Goal: Information Seeking & Learning: Learn about a topic

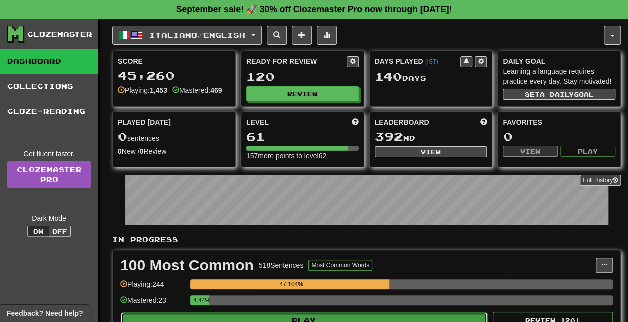
click at [310, 315] on button "Play" at bounding box center [304, 320] width 366 height 17
select select "**"
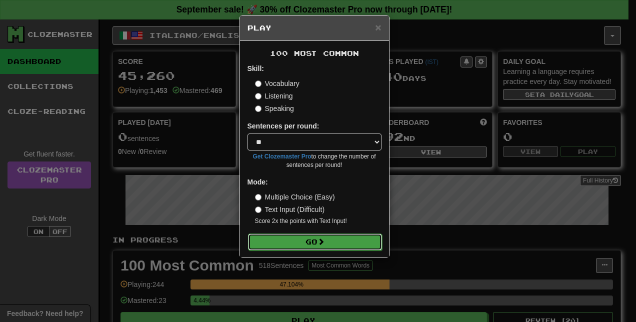
click at [313, 237] on button "Go" at bounding box center [315, 241] width 134 height 17
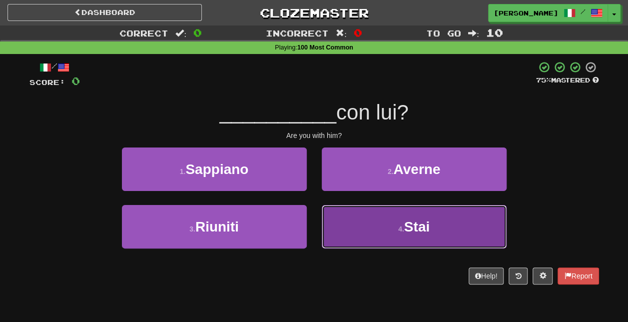
click at [381, 232] on button "4 . [GEOGRAPHIC_DATA]" at bounding box center [414, 226] width 185 height 43
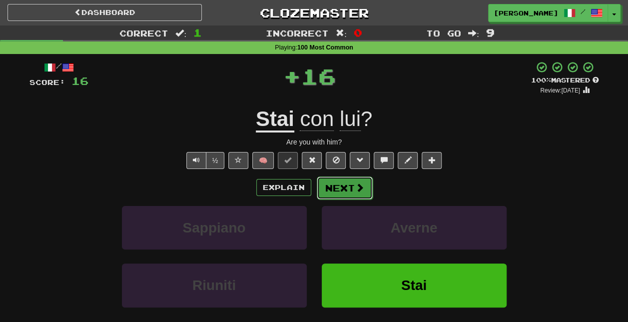
click at [361, 180] on button "Next" at bounding box center [345, 187] width 56 height 23
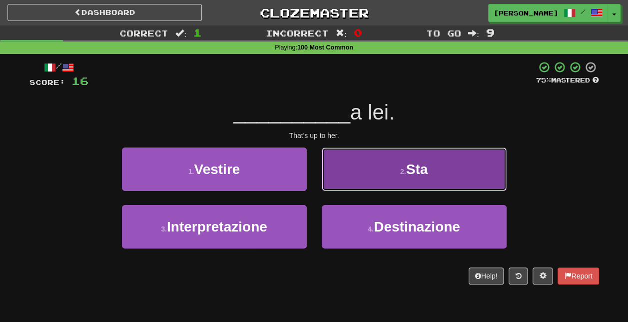
click at [415, 165] on span "Sta" at bounding box center [417, 168] width 22 height 15
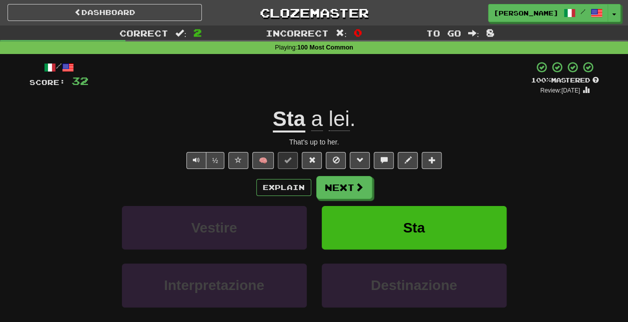
click at [289, 121] on u "Sta" at bounding box center [289, 119] width 32 height 25
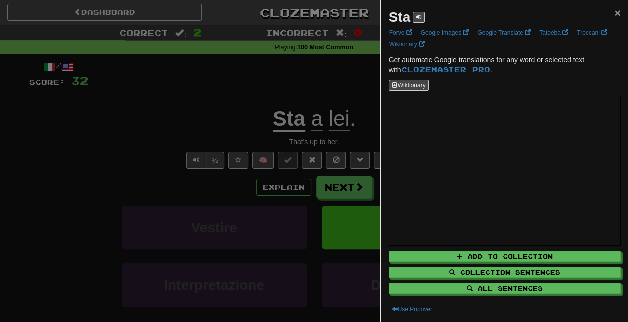
click at [615, 15] on span "×" at bounding box center [618, 12] width 6 height 11
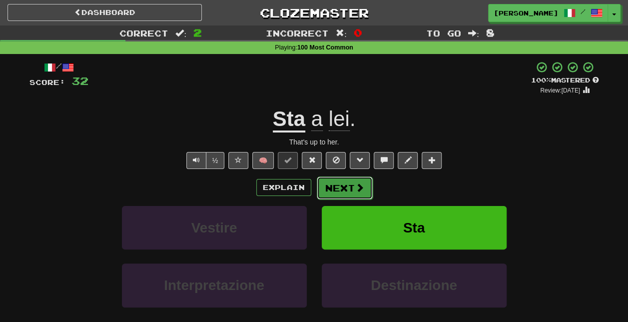
click at [345, 188] on button "Next" at bounding box center [345, 187] width 56 height 23
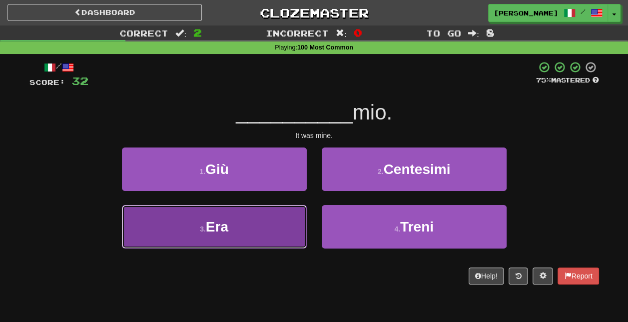
click at [274, 227] on button "3 . Era" at bounding box center [214, 226] width 185 height 43
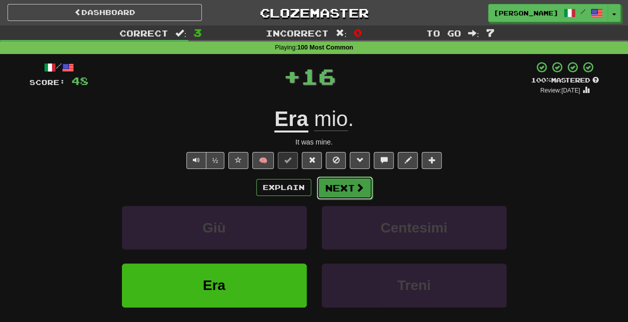
click at [366, 187] on button "Next" at bounding box center [345, 187] width 56 height 23
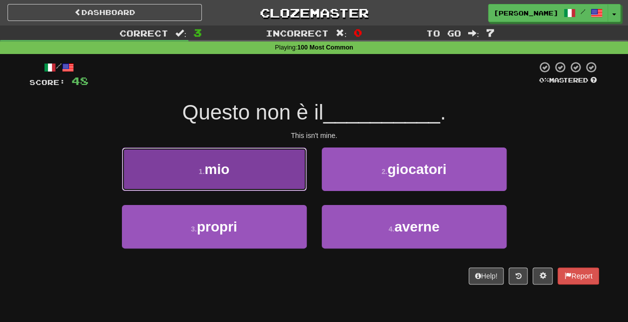
click at [256, 170] on button "1 . mio" at bounding box center [214, 168] width 185 height 43
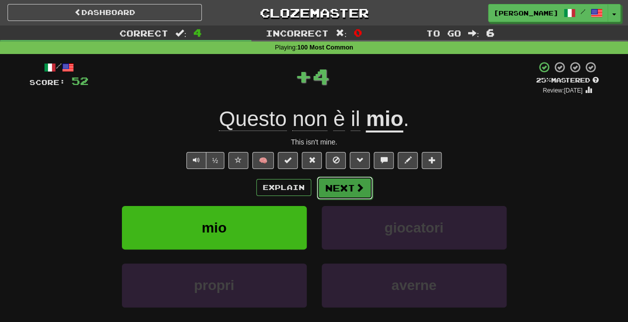
click at [353, 185] on button "Next" at bounding box center [345, 187] width 56 height 23
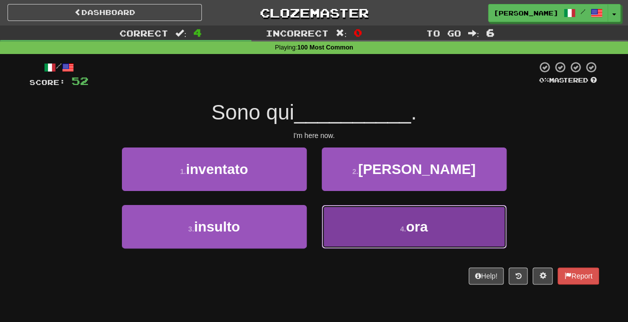
click at [408, 230] on span "ora" at bounding box center [417, 226] width 22 height 15
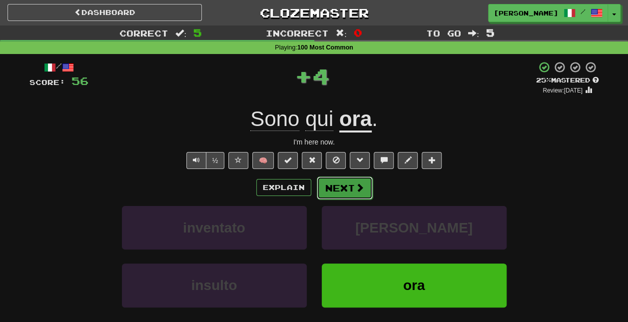
click at [349, 185] on button "Next" at bounding box center [345, 187] width 56 height 23
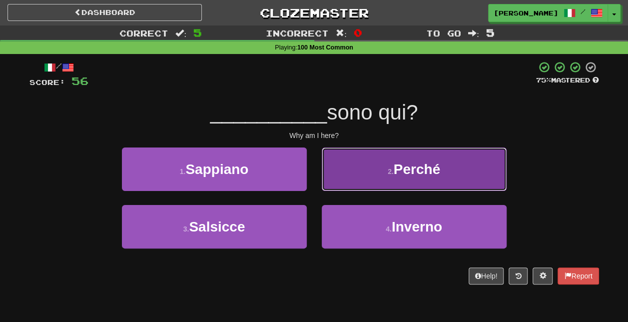
click at [423, 174] on span "Perché" at bounding box center [417, 168] width 46 height 15
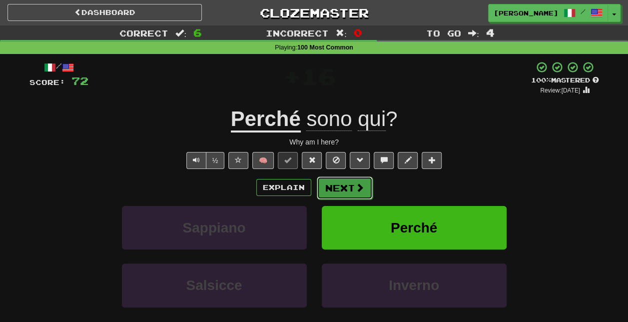
click at [342, 187] on button "Next" at bounding box center [345, 187] width 56 height 23
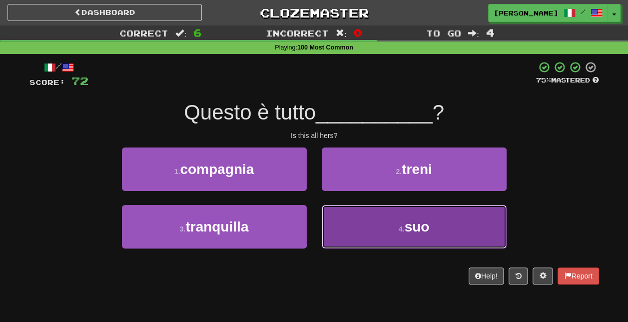
click at [376, 236] on button "4 . suo" at bounding box center [414, 226] width 185 height 43
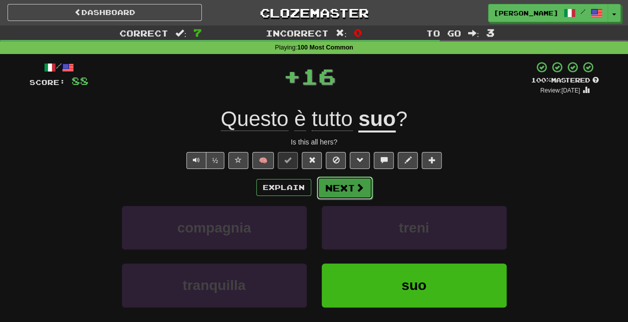
click at [352, 188] on button "Next" at bounding box center [345, 187] width 56 height 23
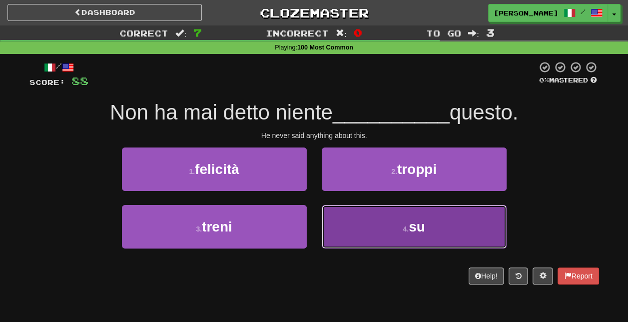
click at [407, 228] on small "4 ." at bounding box center [406, 229] width 6 height 8
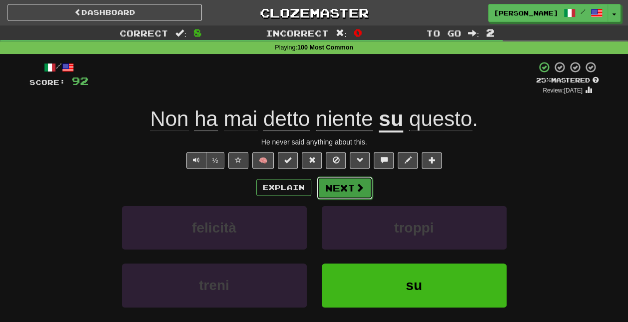
click at [353, 188] on button "Next" at bounding box center [345, 187] width 56 height 23
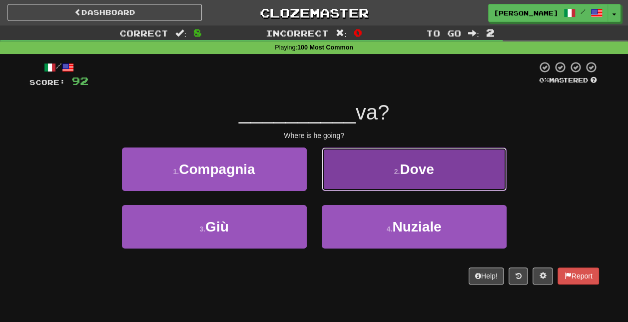
click at [395, 163] on button "2 . Dove" at bounding box center [414, 168] width 185 height 43
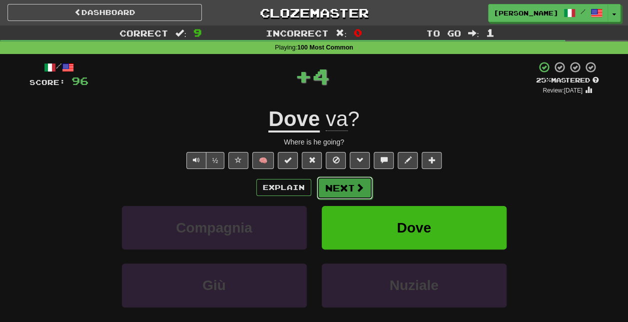
click at [344, 190] on button "Next" at bounding box center [345, 187] width 56 height 23
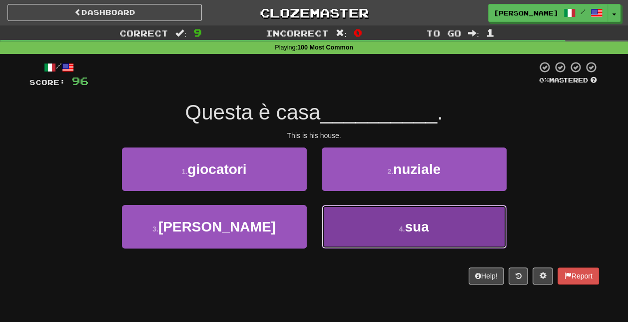
click at [368, 218] on button "4 . sua" at bounding box center [414, 226] width 185 height 43
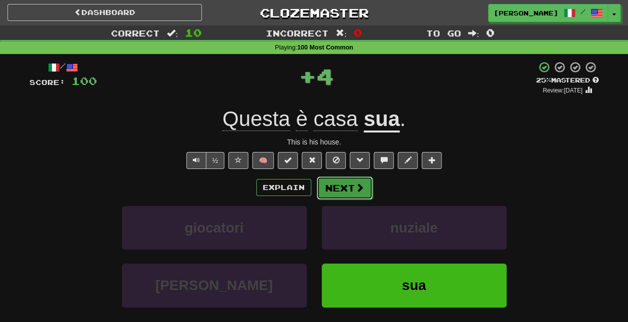
click at [359, 183] on span at bounding box center [359, 187] width 9 height 9
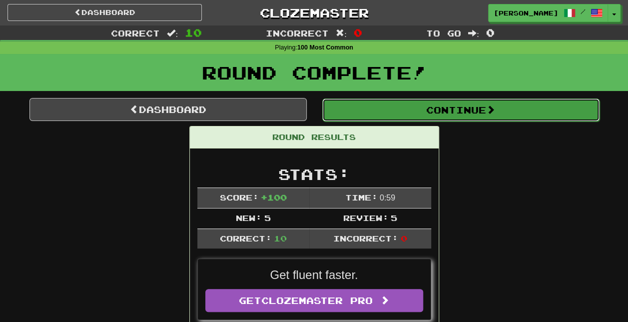
click at [437, 106] on button "Continue" at bounding box center [460, 109] width 277 height 23
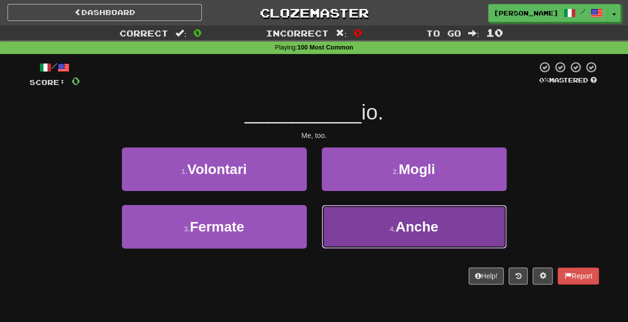
click at [412, 226] on span "Anche" at bounding box center [417, 226] width 43 height 15
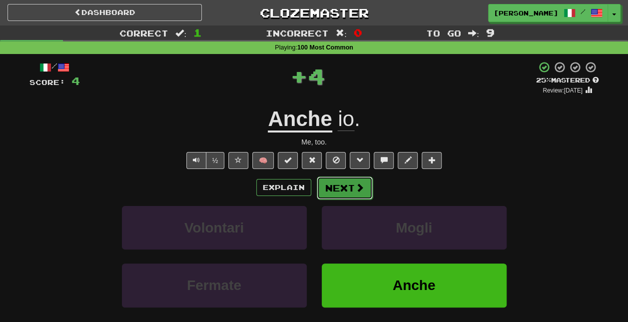
click at [364, 194] on button "Next" at bounding box center [345, 187] width 56 height 23
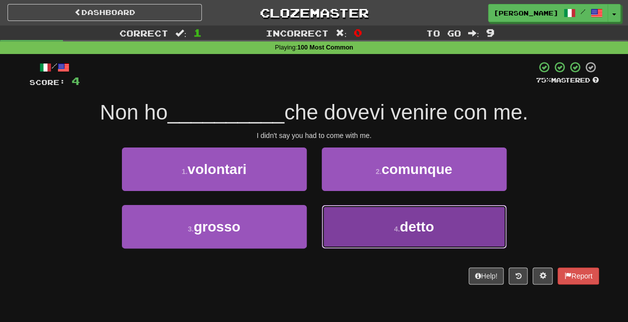
click at [395, 237] on button "4 . detto" at bounding box center [414, 226] width 185 height 43
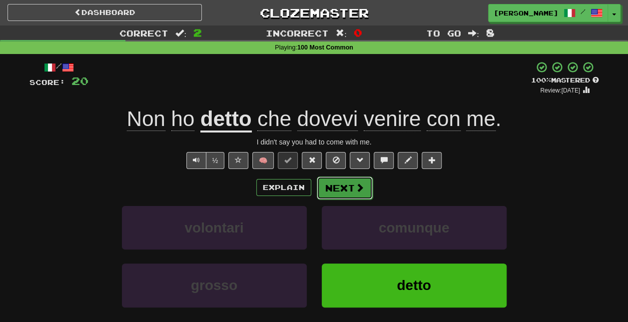
click at [353, 187] on button "Next" at bounding box center [345, 187] width 56 height 23
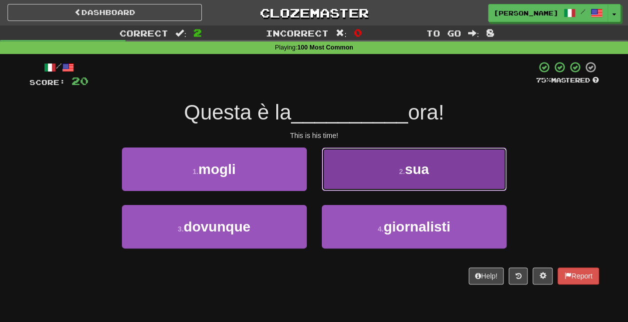
click at [375, 178] on button "2 . sua" at bounding box center [414, 168] width 185 height 43
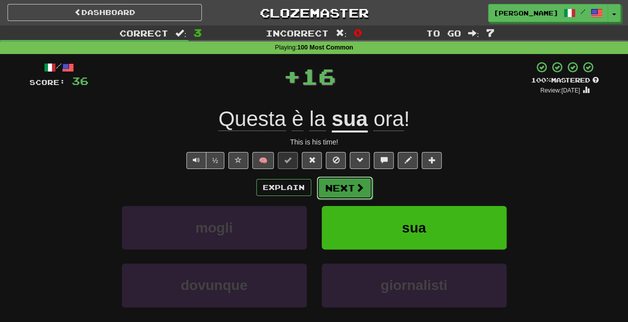
click at [351, 186] on button "Next" at bounding box center [345, 187] width 56 height 23
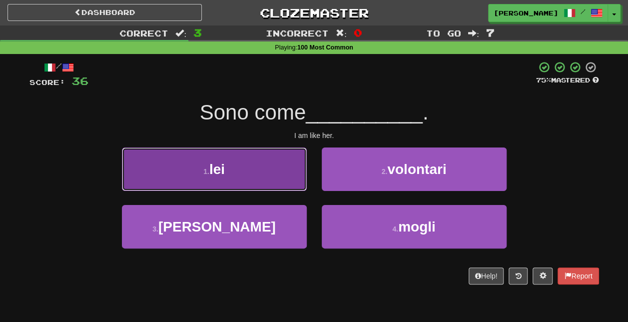
click at [295, 185] on button "1 . lei" at bounding box center [214, 168] width 185 height 43
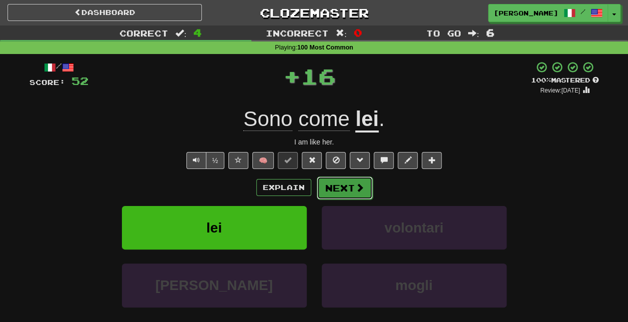
click at [353, 185] on button "Next" at bounding box center [345, 187] width 56 height 23
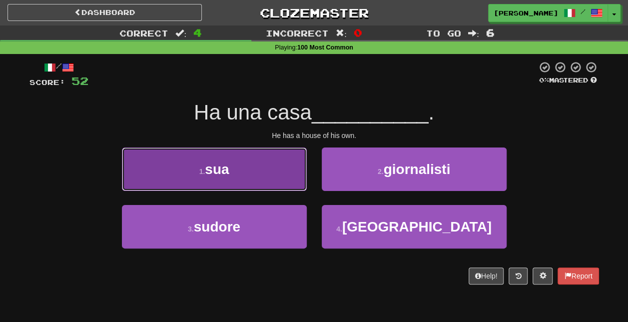
click at [271, 178] on button "1 . sua" at bounding box center [214, 168] width 185 height 43
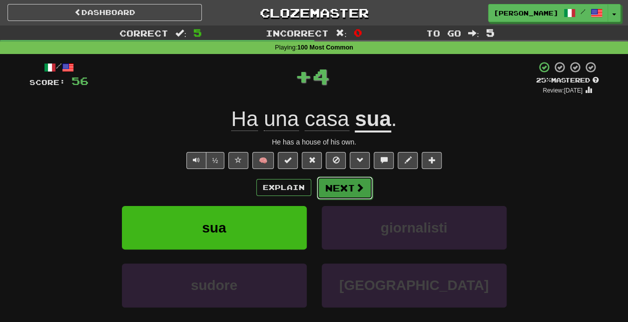
click at [359, 190] on span at bounding box center [359, 187] width 9 height 9
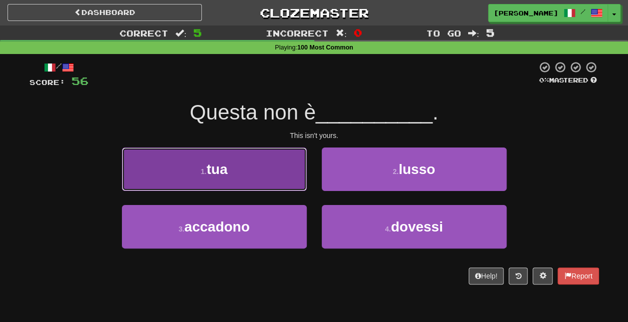
click at [283, 173] on button "1 . tua" at bounding box center [214, 168] width 185 height 43
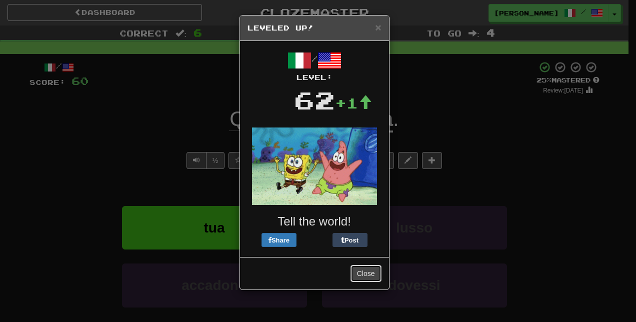
click at [368, 276] on button "Close" at bounding box center [365, 273] width 31 height 17
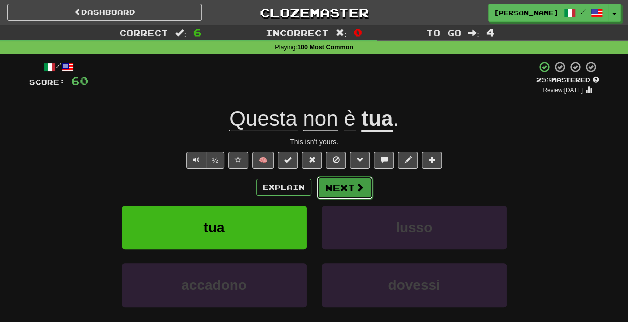
click at [350, 181] on button "Next" at bounding box center [345, 187] width 56 height 23
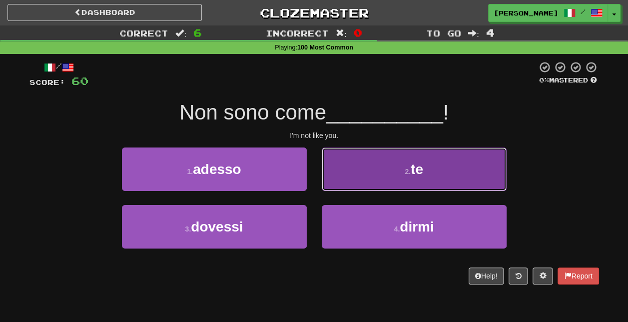
click at [387, 181] on button "2 . te" at bounding box center [414, 168] width 185 height 43
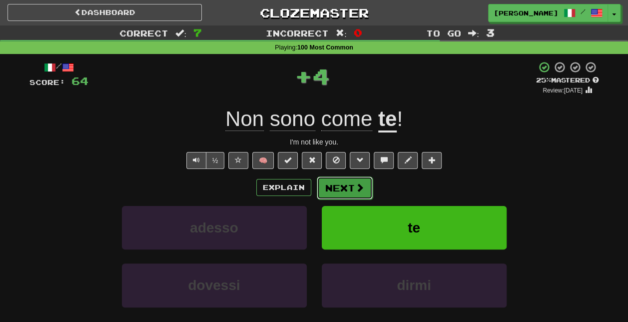
click at [338, 186] on button "Next" at bounding box center [345, 187] width 56 height 23
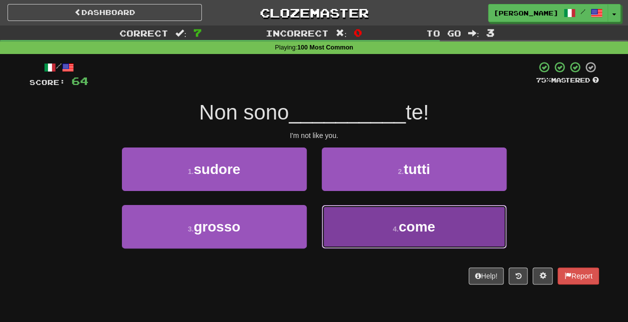
click at [395, 230] on small "4 ." at bounding box center [396, 229] width 6 height 8
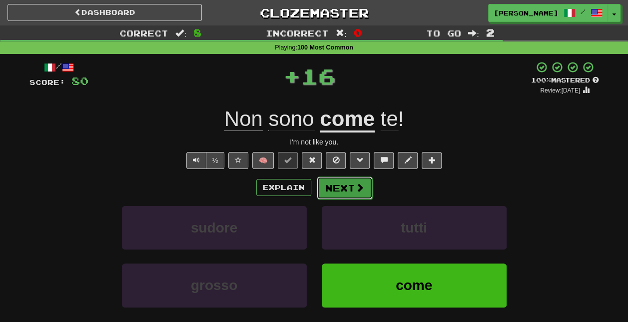
click at [350, 184] on button "Next" at bounding box center [345, 187] width 56 height 23
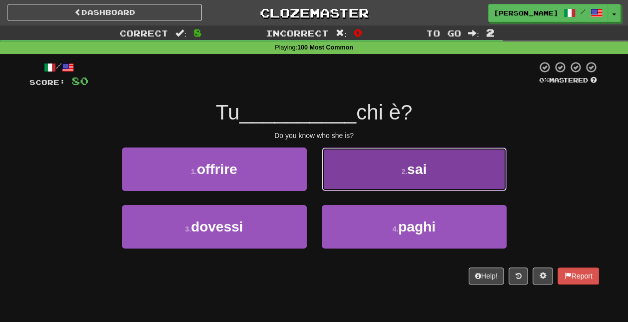
click at [413, 180] on button "2 . sai" at bounding box center [414, 168] width 185 height 43
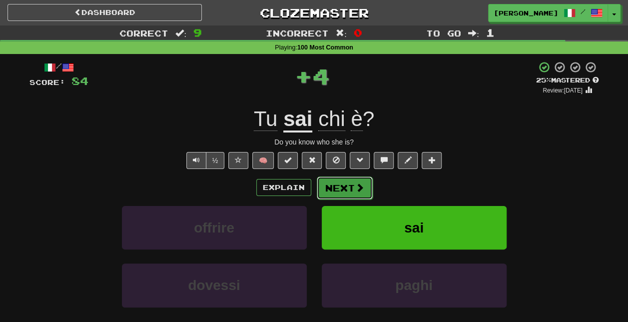
click at [355, 179] on button "Next" at bounding box center [345, 187] width 56 height 23
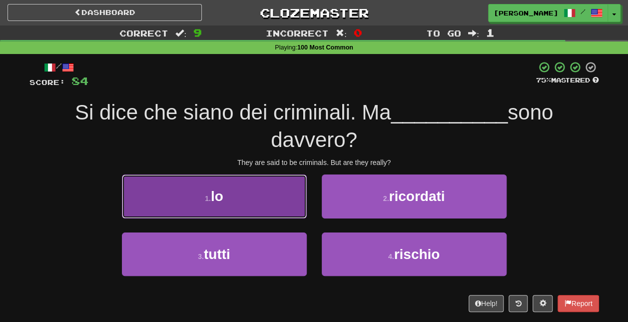
click at [206, 211] on button "1 . lo" at bounding box center [214, 195] width 185 height 43
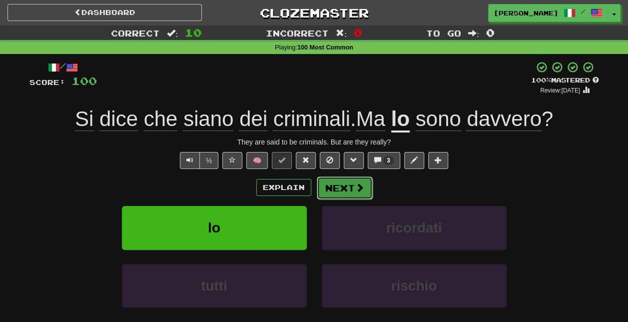
click at [349, 185] on button "Next" at bounding box center [345, 187] width 56 height 23
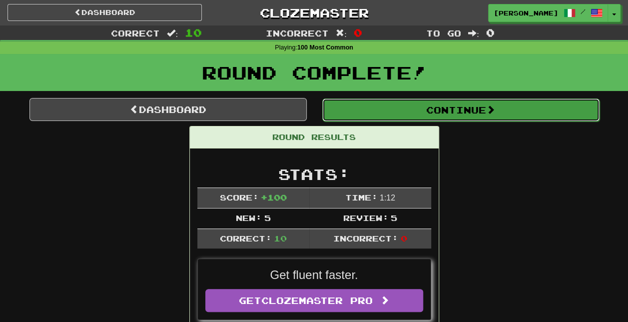
click at [444, 108] on button "Continue" at bounding box center [460, 109] width 277 height 23
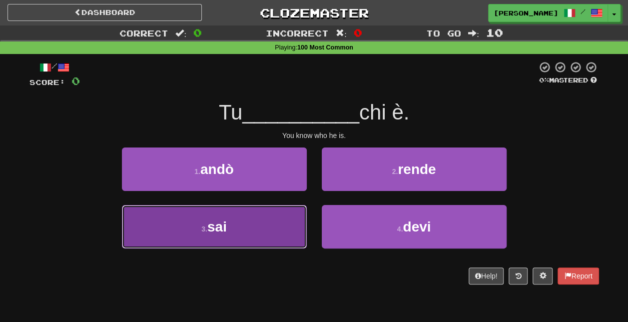
click at [276, 228] on button "3 . sai" at bounding box center [214, 226] width 185 height 43
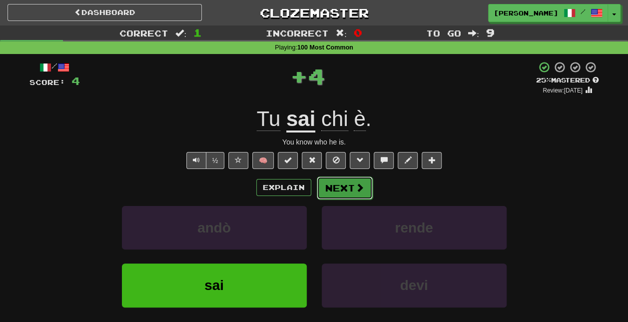
click at [362, 184] on span at bounding box center [359, 187] width 9 height 9
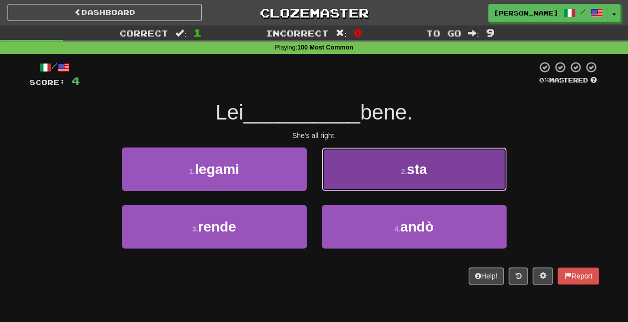
click at [372, 181] on button "2 . sta" at bounding box center [414, 168] width 185 height 43
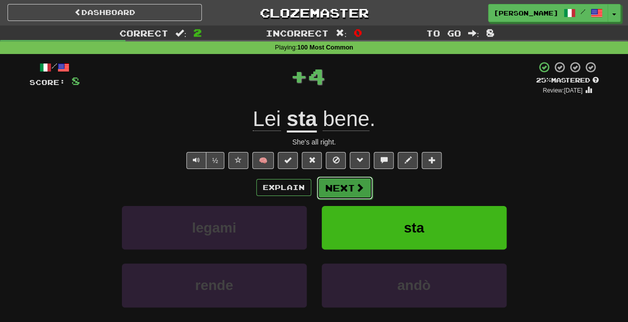
click at [333, 184] on button "Next" at bounding box center [345, 187] width 56 height 23
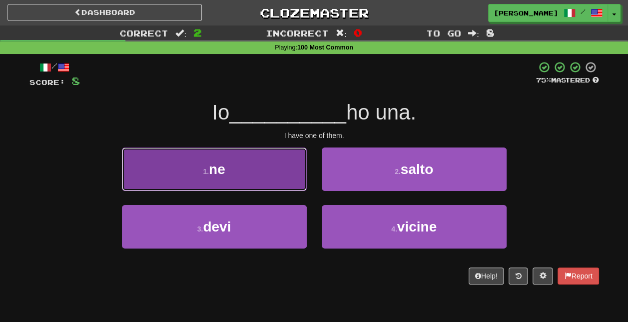
click at [274, 179] on button "1 . ne" at bounding box center [214, 168] width 185 height 43
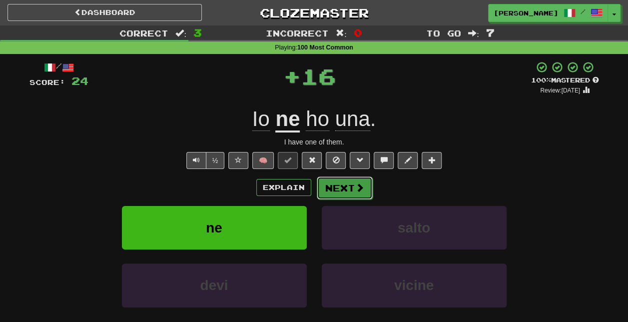
click at [360, 185] on span at bounding box center [359, 187] width 9 height 9
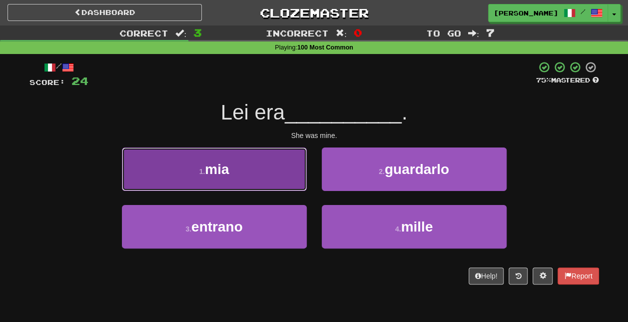
click at [285, 170] on button "1 . mia" at bounding box center [214, 168] width 185 height 43
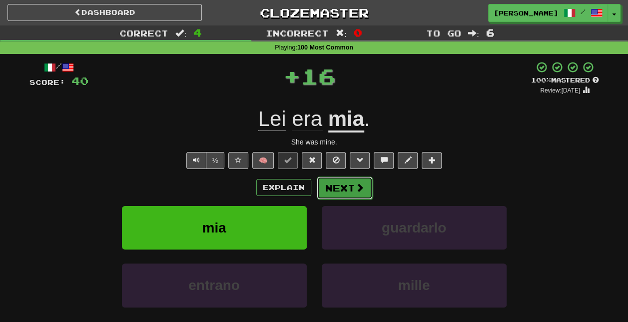
click at [356, 183] on span at bounding box center [359, 187] width 9 height 9
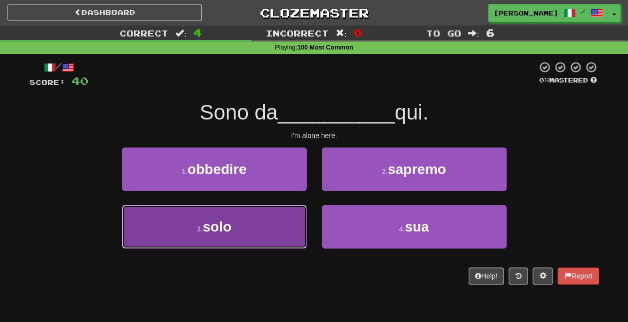
click at [247, 229] on button "3 . solo" at bounding box center [214, 226] width 185 height 43
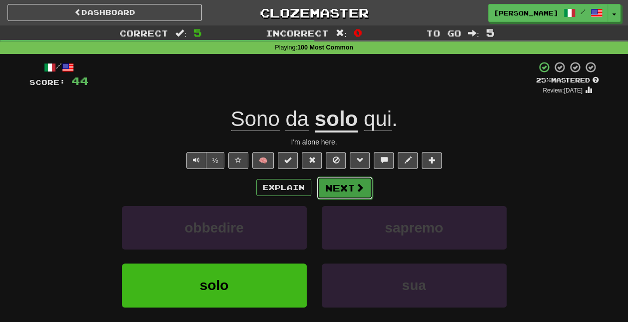
click at [348, 183] on button "Next" at bounding box center [345, 187] width 56 height 23
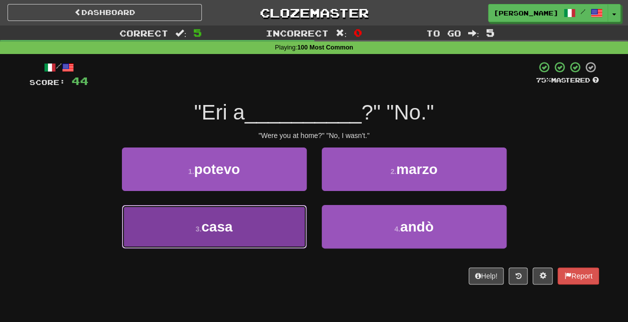
click at [286, 213] on button "3 . casa" at bounding box center [214, 226] width 185 height 43
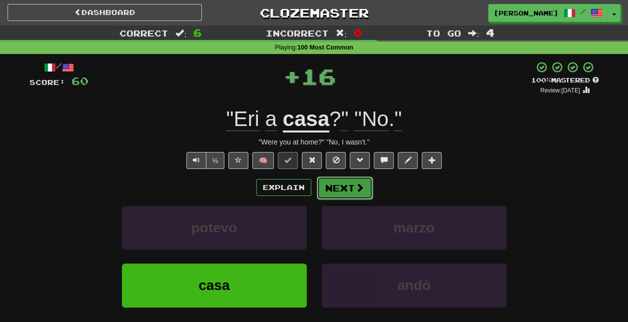
click at [350, 187] on button "Next" at bounding box center [345, 187] width 56 height 23
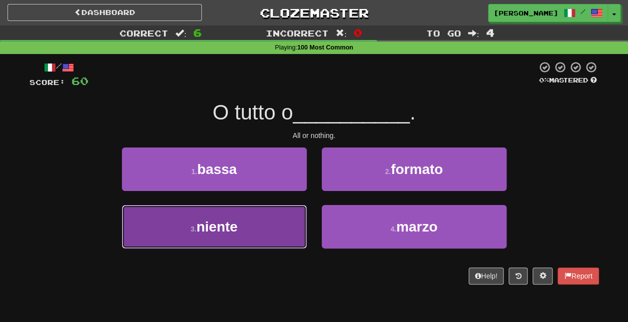
click at [274, 230] on button "3 . niente" at bounding box center [214, 226] width 185 height 43
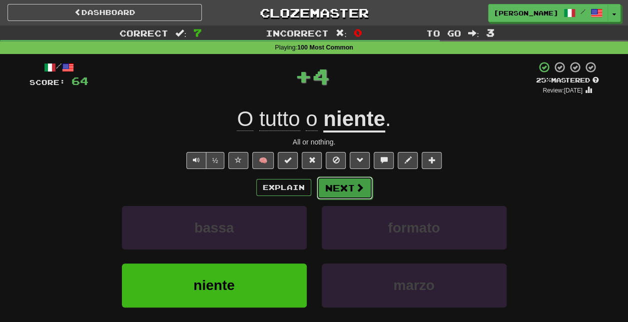
click at [348, 191] on button "Next" at bounding box center [345, 187] width 56 height 23
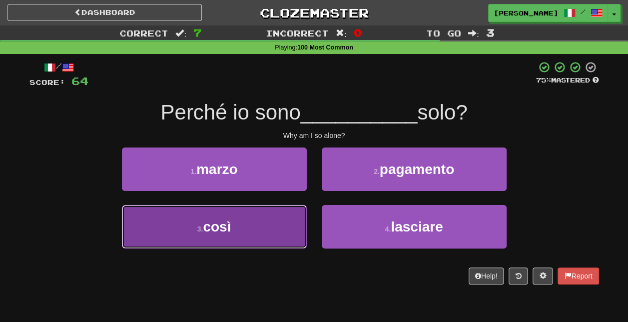
click at [264, 229] on button "3 . così" at bounding box center [214, 226] width 185 height 43
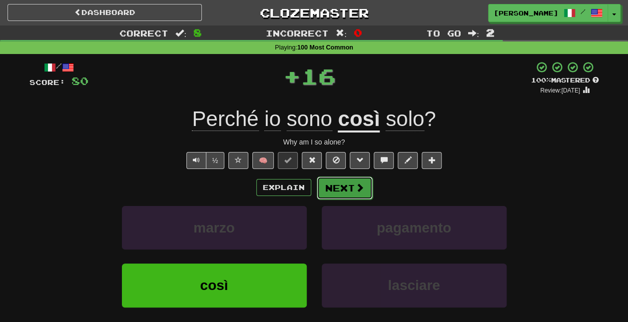
click at [351, 185] on button "Next" at bounding box center [345, 187] width 56 height 23
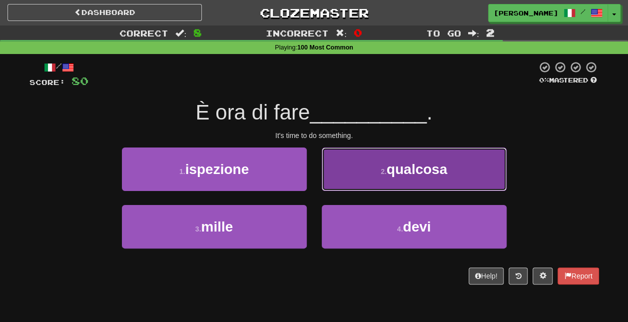
click at [393, 173] on span "qualcosa" at bounding box center [417, 168] width 60 height 15
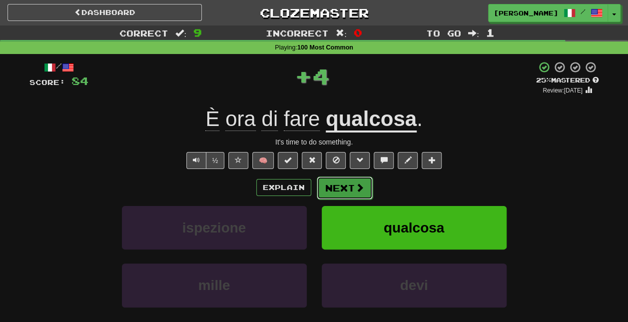
click at [344, 189] on button "Next" at bounding box center [345, 187] width 56 height 23
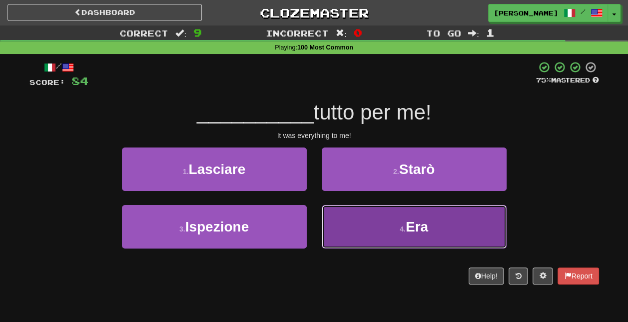
click at [404, 224] on button "4 . Era" at bounding box center [414, 226] width 185 height 43
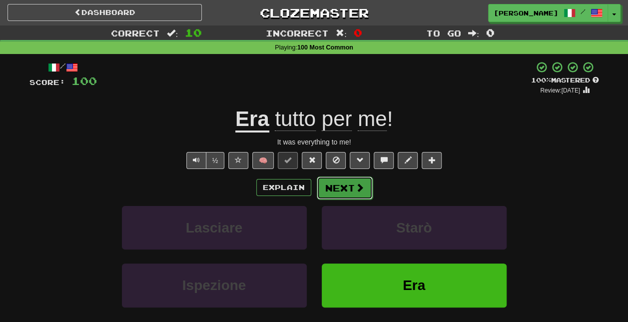
click at [350, 182] on button "Next" at bounding box center [345, 187] width 56 height 23
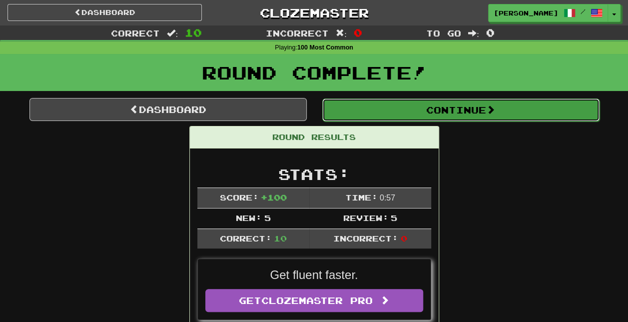
click at [455, 106] on button "Continue" at bounding box center [460, 109] width 277 height 23
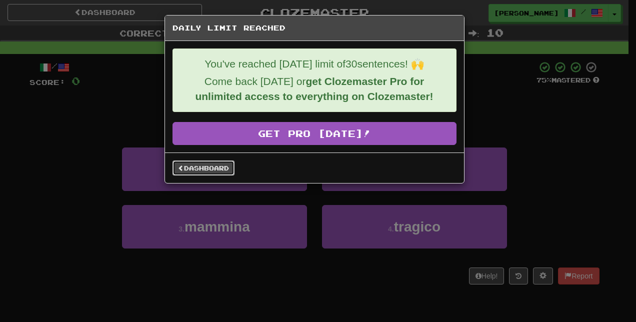
click at [221, 170] on link "Dashboard" at bounding box center [203, 167] width 62 height 15
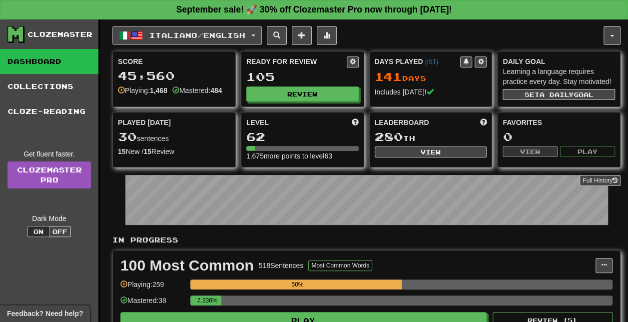
click at [222, 35] on span "Italiano / English" at bounding box center [197, 35] width 96 height 8
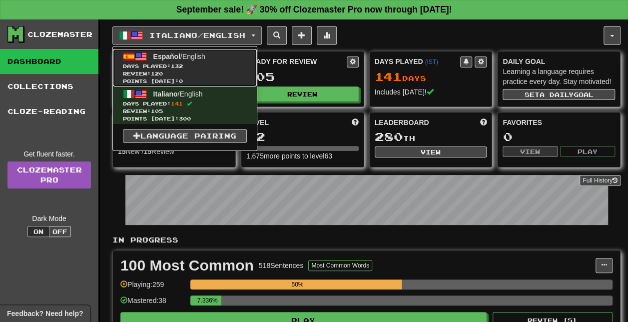
click at [197, 68] on span "Days Played: 132" at bounding box center [185, 65] width 124 height 7
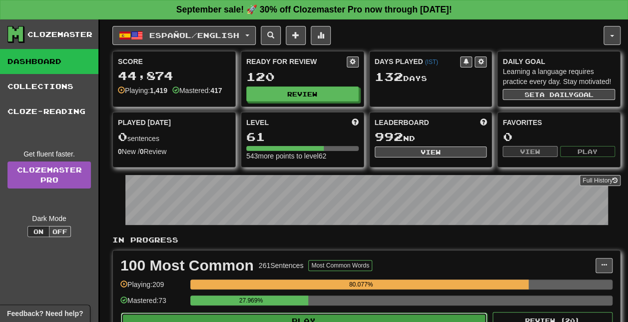
click at [322, 316] on button "Play" at bounding box center [304, 320] width 366 height 17
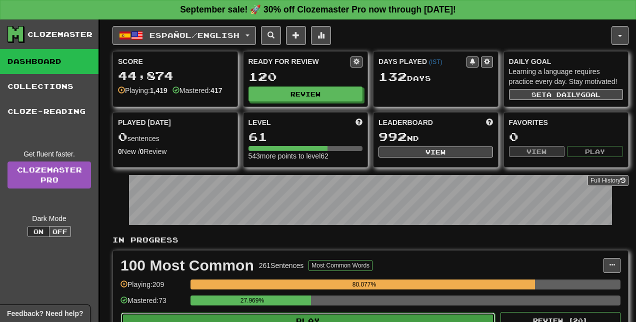
select select "**"
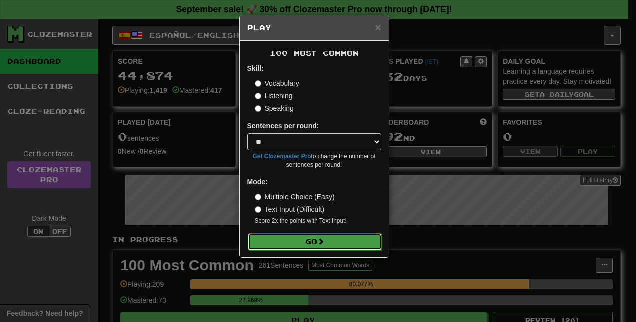
click at [324, 241] on span at bounding box center [320, 241] width 7 height 7
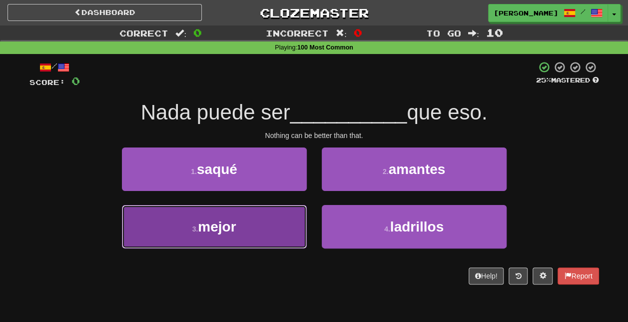
click at [254, 237] on button "3 . mejor" at bounding box center [214, 226] width 185 height 43
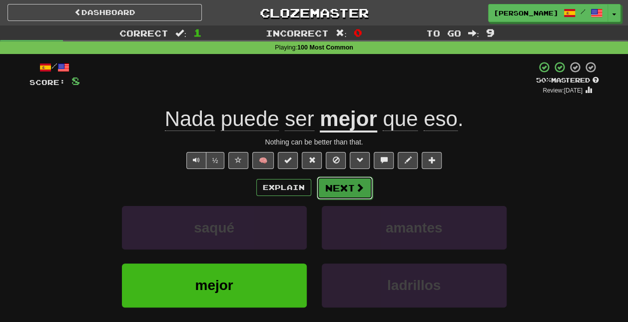
click at [361, 187] on span at bounding box center [359, 187] width 9 height 9
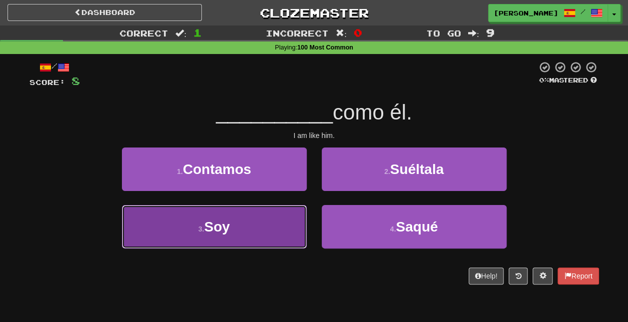
click at [293, 217] on button "3 . Soy" at bounding box center [214, 226] width 185 height 43
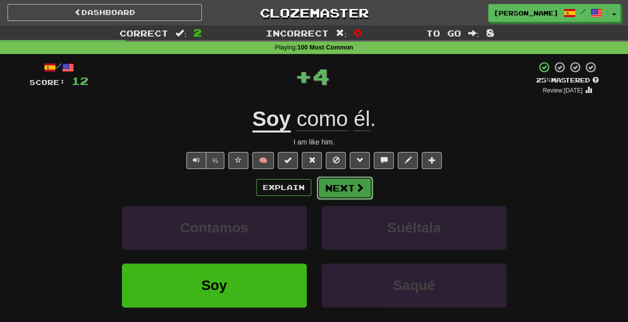
click at [359, 184] on span at bounding box center [359, 187] width 9 height 9
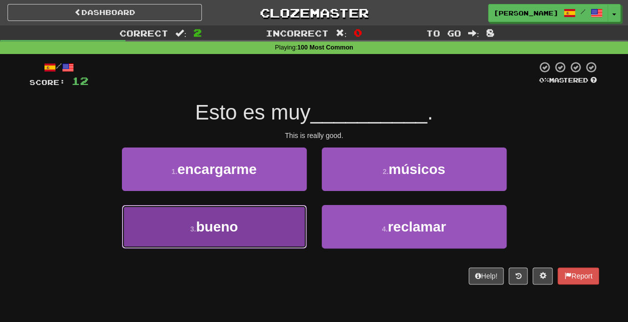
click at [287, 226] on button "3 . bueno" at bounding box center [214, 226] width 185 height 43
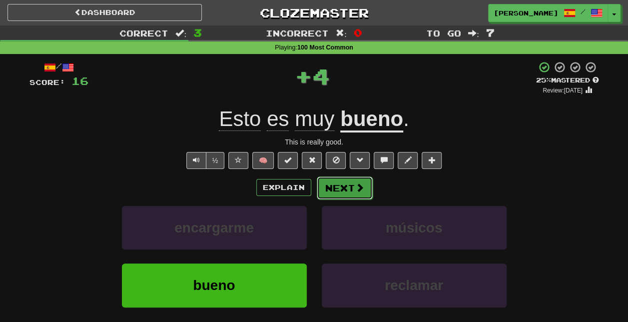
click at [356, 184] on span at bounding box center [359, 187] width 9 height 9
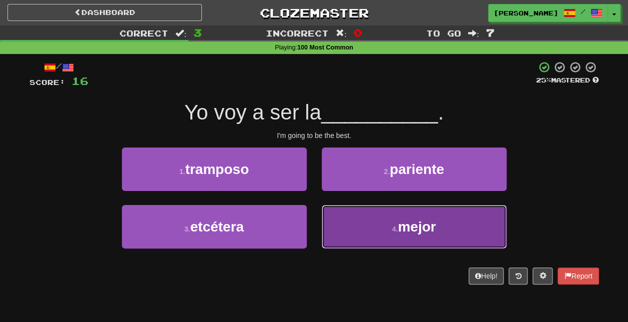
click at [399, 234] on button "4 . mejor" at bounding box center [414, 226] width 185 height 43
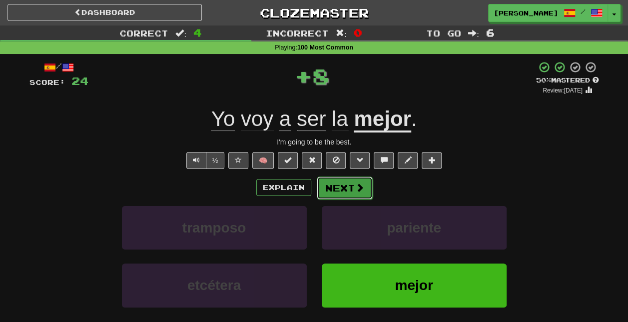
click at [350, 190] on button "Next" at bounding box center [345, 187] width 56 height 23
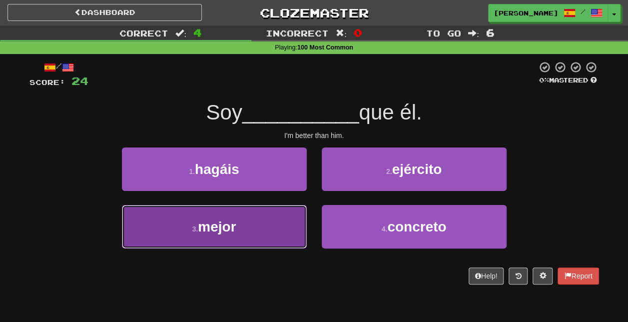
click at [291, 223] on button "3 . mejor" at bounding box center [214, 226] width 185 height 43
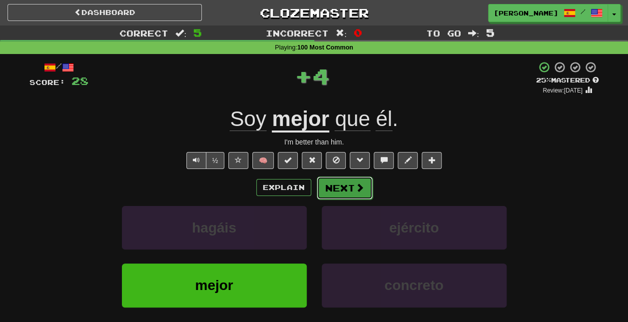
click at [355, 192] on span at bounding box center [359, 187] width 9 height 9
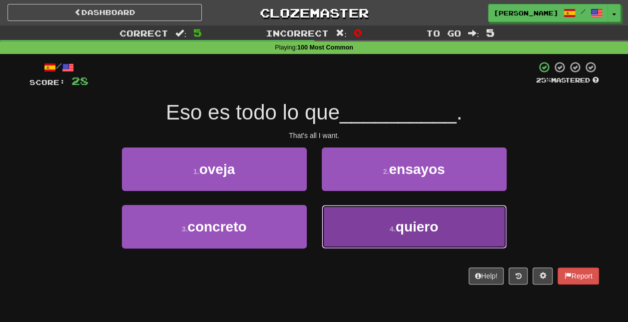
click at [403, 237] on button "4 . quiero" at bounding box center [414, 226] width 185 height 43
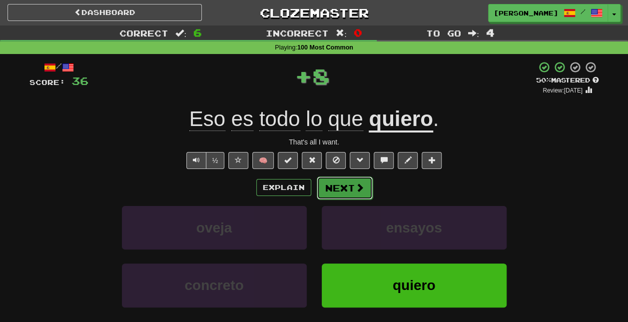
click at [352, 192] on button "Next" at bounding box center [345, 187] width 56 height 23
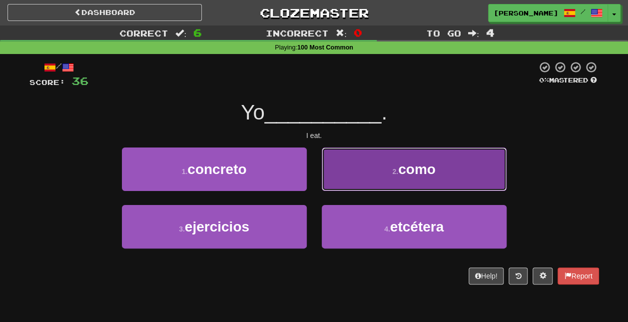
click at [406, 164] on span "como" at bounding box center [416, 168] width 37 height 15
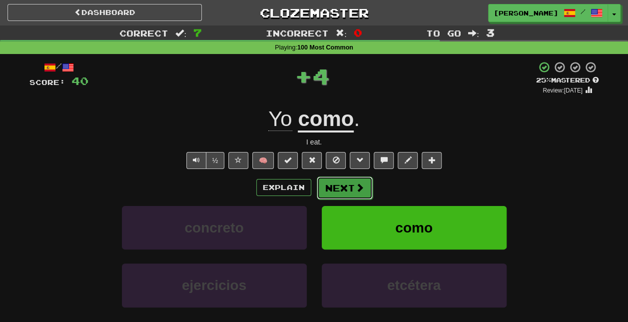
click at [353, 186] on button "Next" at bounding box center [345, 187] width 56 height 23
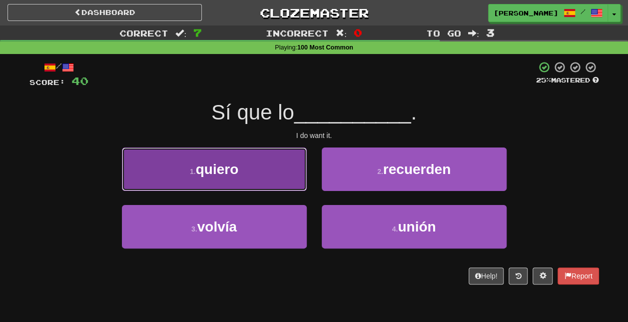
click at [280, 178] on button "1 . quiero" at bounding box center [214, 168] width 185 height 43
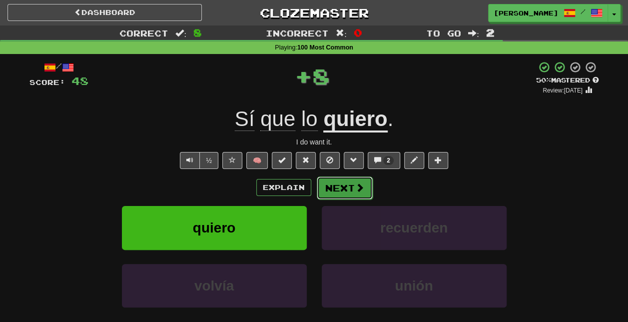
click at [358, 185] on span at bounding box center [359, 187] width 9 height 9
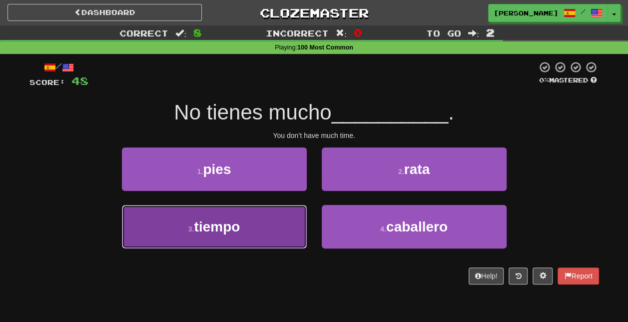
click at [275, 227] on button "3 . tiempo" at bounding box center [214, 226] width 185 height 43
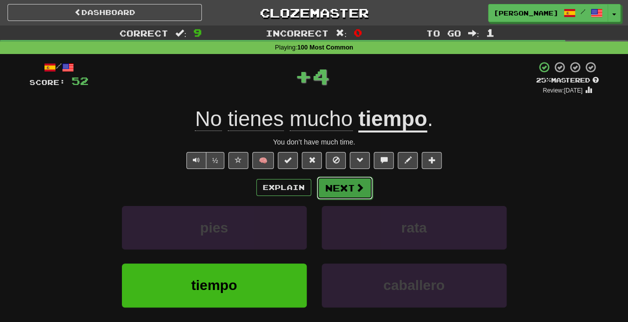
click at [348, 193] on button "Next" at bounding box center [345, 187] width 56 height 23
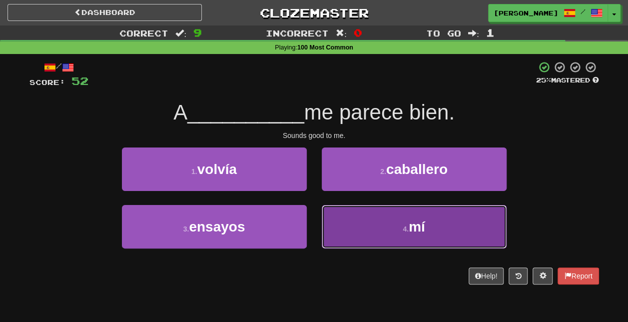
click at [415, 228] on span "mí" at bounding box center [417, 226] width 16 height 15
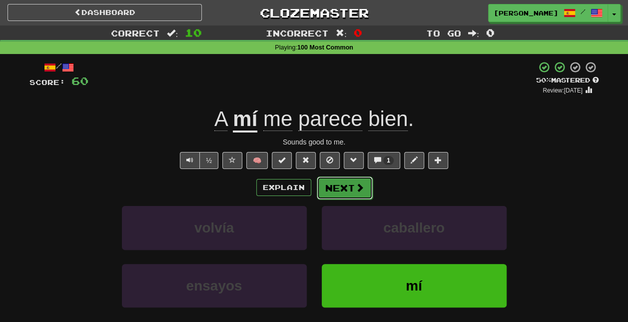
click at [347, 183] on button "Next" at bounding box center [345, 187] width 56 height 23
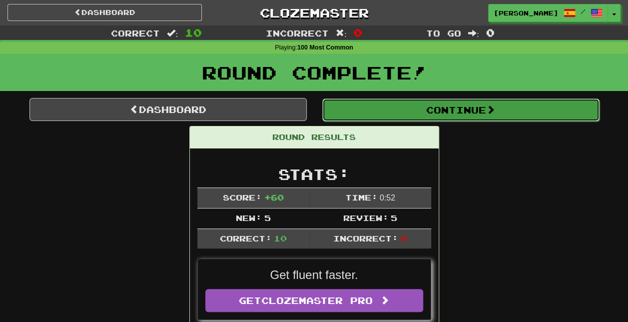
click at [469, 104] on button "Continue" at bounding box center [460, 109] width 277 height 23
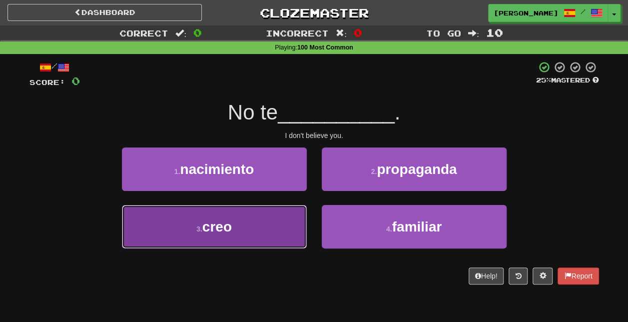
click at [262, 234] on button "3 . creo" at bounding box center [214, 226] width 185 height 43
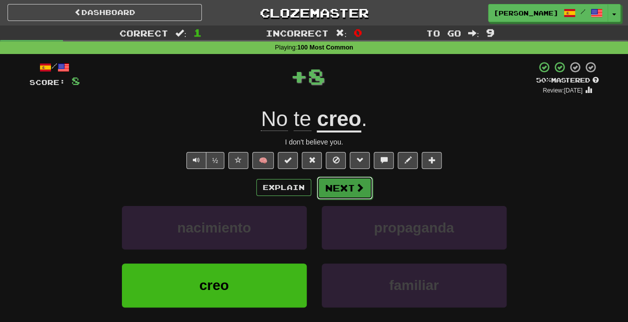
click at [353, 186] on button "Next" at bounding box center [345, 187] width 56 height 23
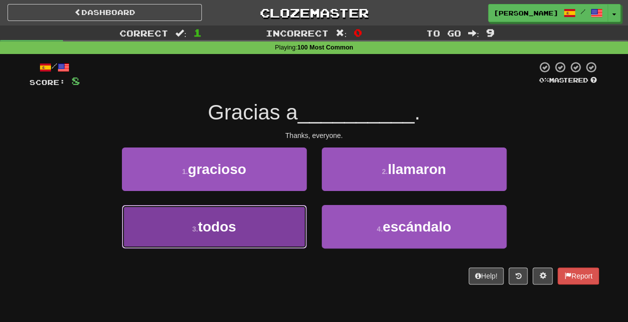
click at [268, 237] on button "3 . todos" at bounding box center [214, 226] width 185 height 43
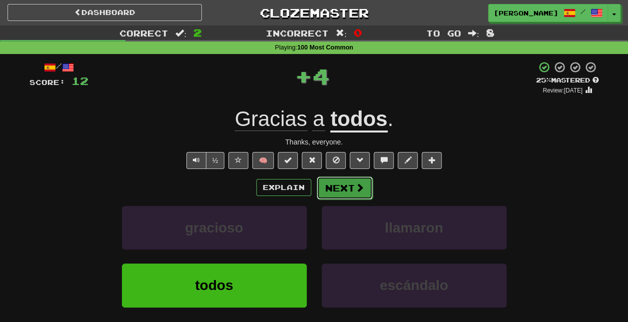
click at [350, 188] on button "Next" at bounding box center [345, 187] width 56 height 23
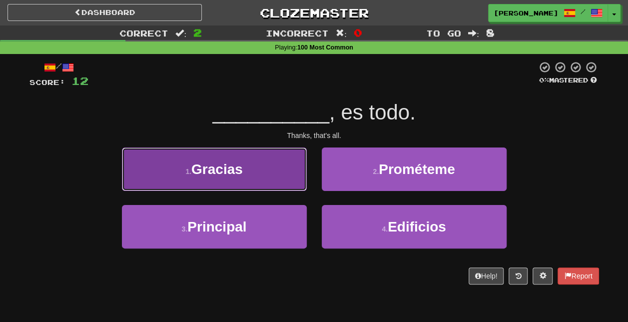
click at [276, 178] on button "1 . Gracias" at bounding box center [214, 168] width 185 height 43
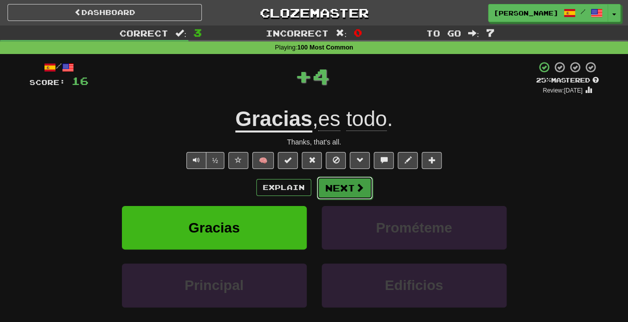
click at [348, 185] on button "Next" at bounding box center [345, 187] width 56 height 23
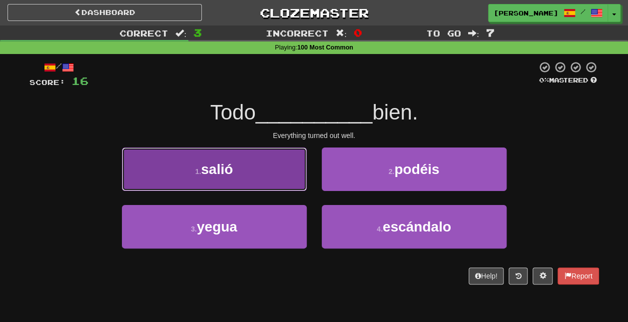
click at [274, 180] on button "1 . salió" at bounding box center [214, 168] width 185 height 43
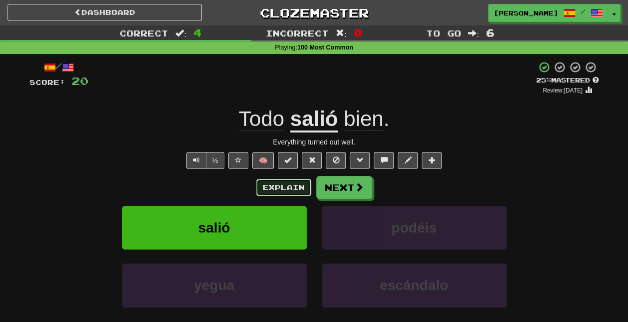
click at [270, 187] on button "Explain" at bounding box center [283, 187] width 55 height 17
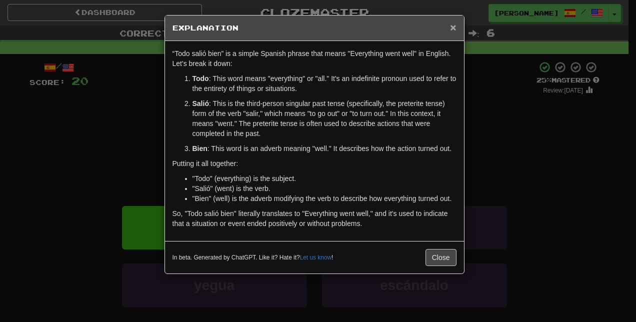
click at [456, 23] on span "×" at bounding box center [453, 26] width 6 height 11
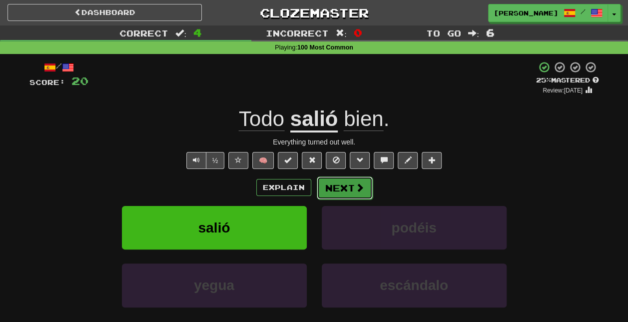
click at [347, 187] on button "Next" at bounding box center [345, 187] width 56 height 23
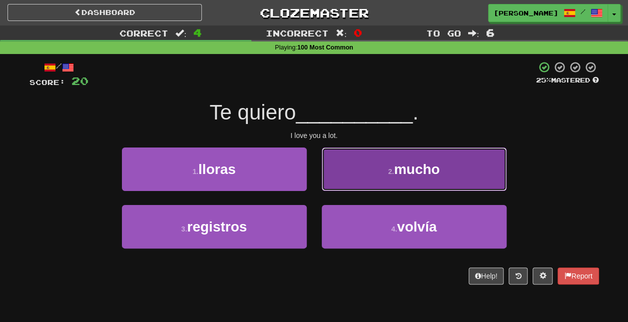
click at [368, 173] on button "2 . mucho" at bounding box center [414, 168] width 185 height 43
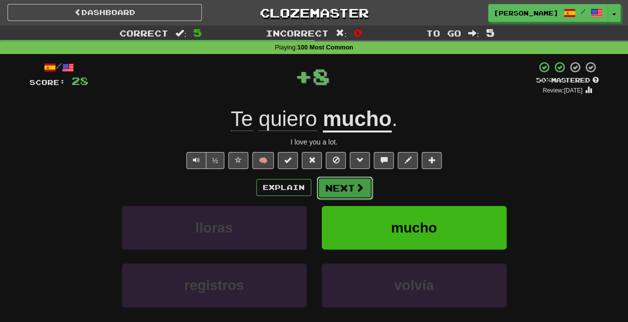
click at [350, 187] on button "Next" at bounding box center [345, 187] width 56 height 23
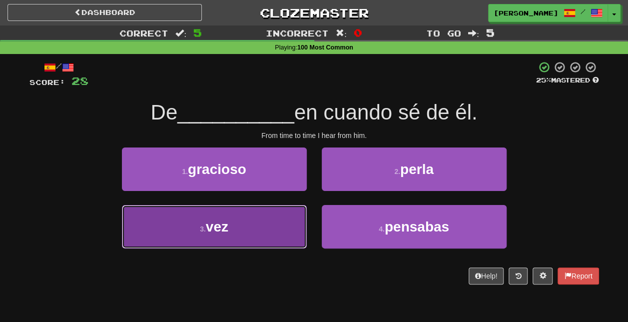
click at [248, 231] on button "3 . vez" at bounding box center [214, 226] width 185 height 43
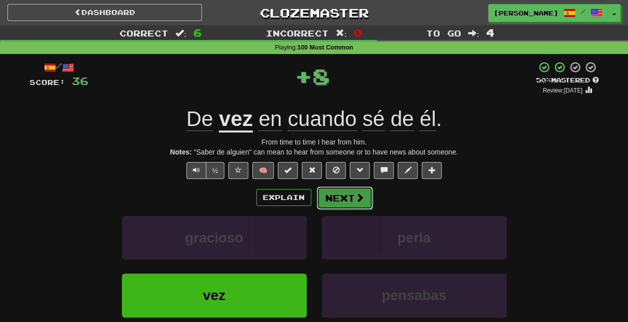
click at [348, 194] on button "Next" at bounding box center [345, 197] width 56 height 23
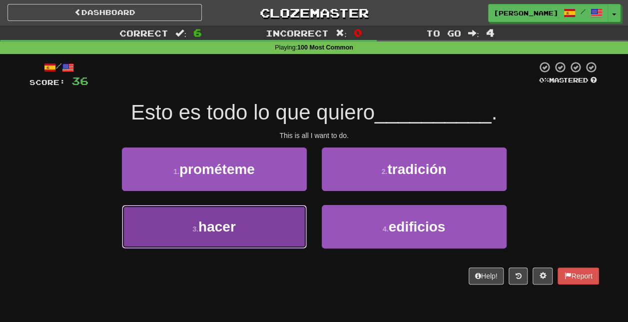
click at [272, 234] on button "3 . hacer" at bounding box center [214, 226] width 185 height 43
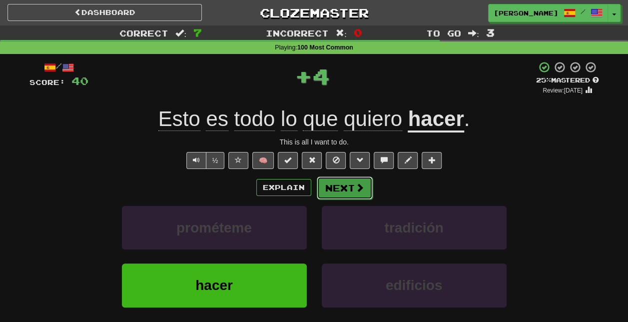
click at [349, 185] on button "Next" at bounding box center [345, 187] width 56 height 23
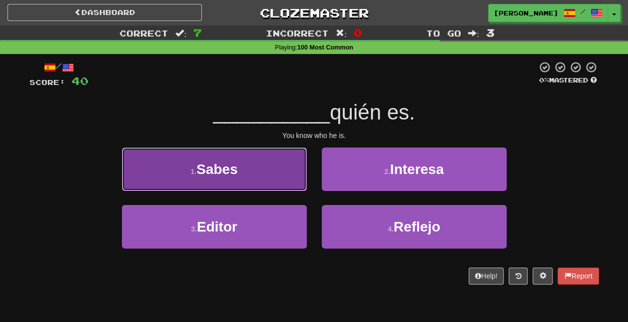
click at [289, 175] on button "1 . Sabes" at bounding box center [214, 168] width 185 height 43
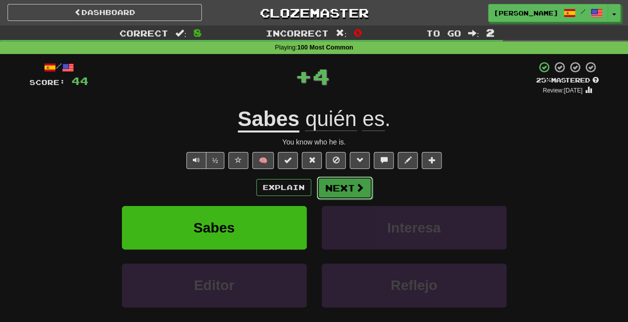
click at [359, 190] on span at bounding box center [359, 187] width 9 height 9
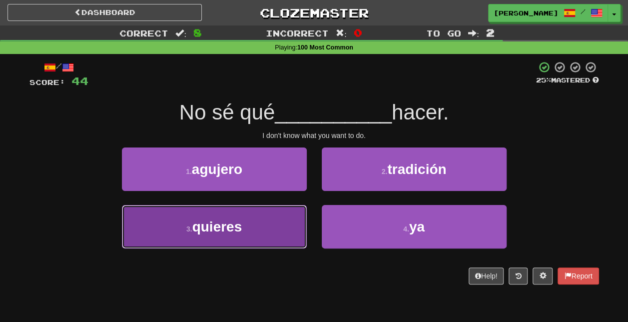
click at [263, 231] on button "3 . quieres" at bounding box center [214, 226] width 185 height 43
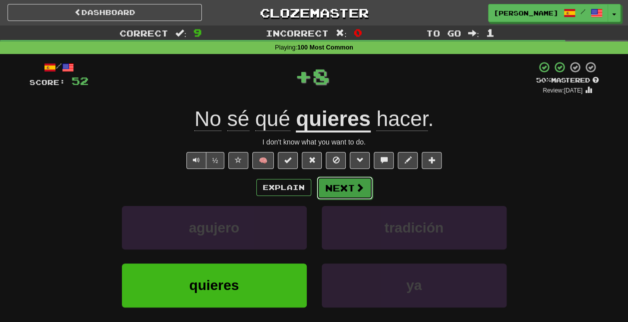
click at [355, 184] on span at bounding box center [359, 187] width 9 height 9
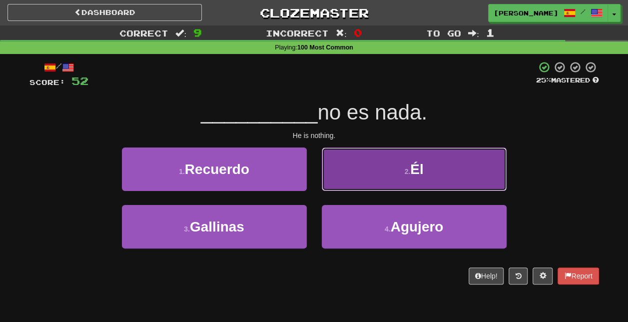
click at [406, 174] on small "2 ." at bounding box center [407, 171] width 6 height 8
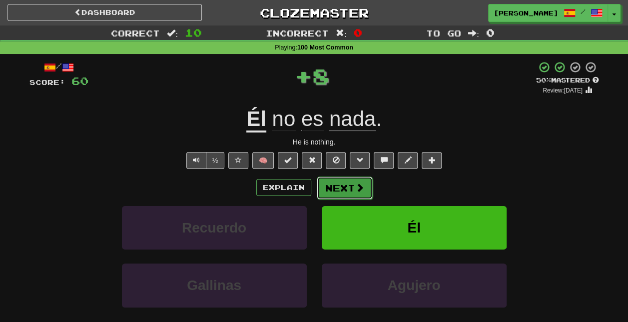
click at [360, 185] on span at bounding box center [359, 187] width 9 height 9
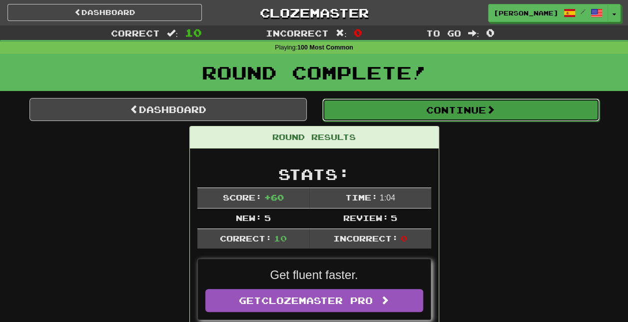
click at [470, 111] on button "Continue" at bounding box center [460, 109] width 277 height 23
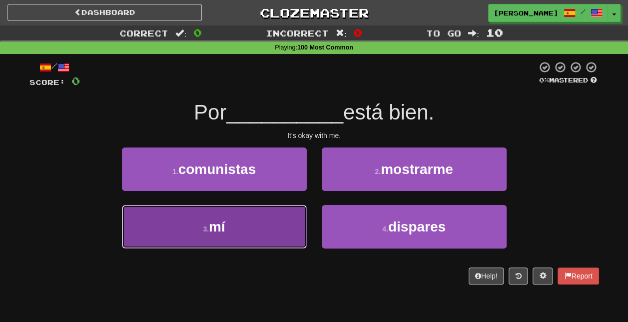
click at [230, 222] on button "3 . mí" at bounding box center [214, 226] width 185 height 43
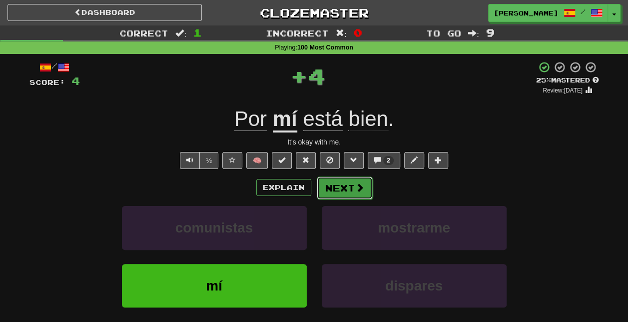
click at [357, 184] on span at bounding box center [359, 187] width 9 height 9
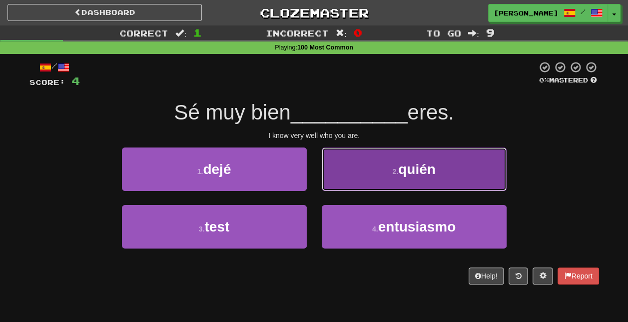
click at [395, 176] on button "2 . quién" at bounding box center [414, 168] width 185 height 43
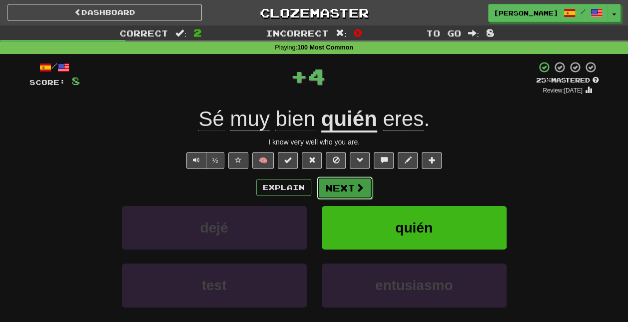
click at [350, 186] on button "Next" at bounding box center [345, 187] width 56 height 23
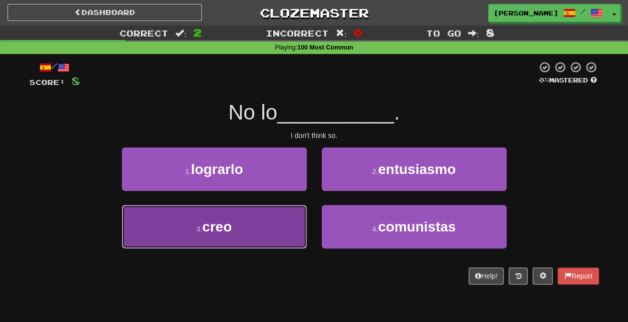
click at [271, 232] on button "3 . creo" at bounding box center [214, 226] width 185 height 43
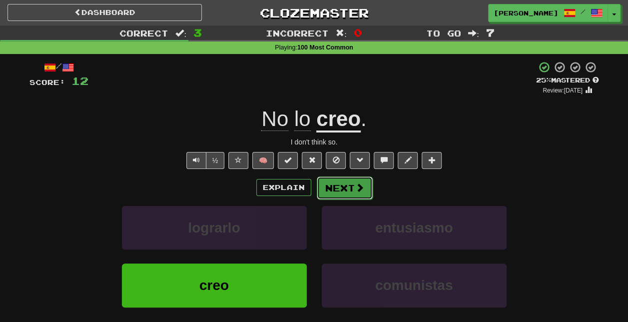
click at [349, 186] on button "Next" at bounding box center [345, 187] width 56 height 23
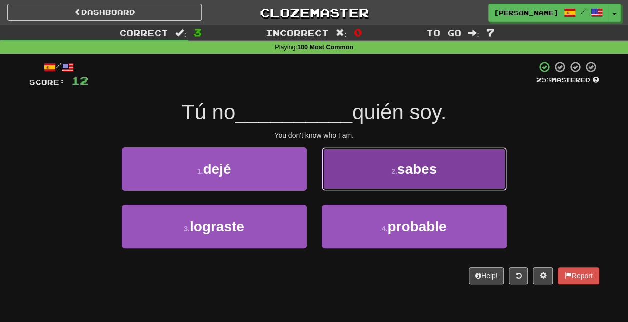
click at [414, 176] on span "sabes" at bounding box center [416, 168] width 39 height 15
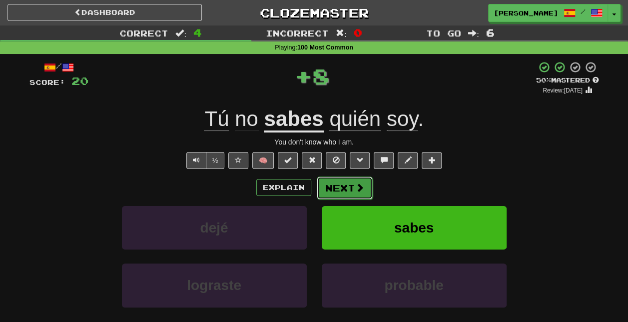
click at [357, 189] on span at bounding box center [359, 187] width 9 height 9
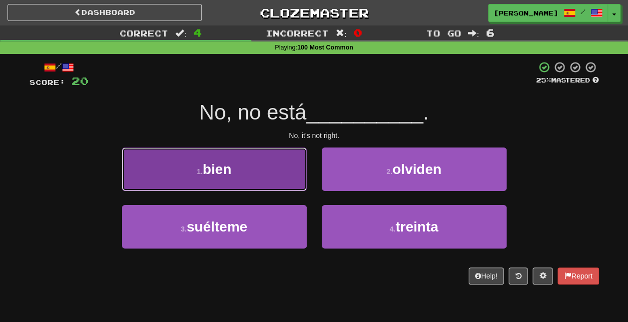
click at [282, 182] on button "1 . bien" at bounding box center [214, 168] width 185 height 43
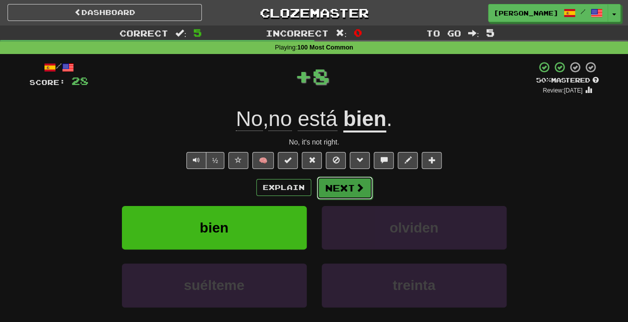
click at [344, 186] on button "Next" at bounding box center [345, 187] width 56 height 23
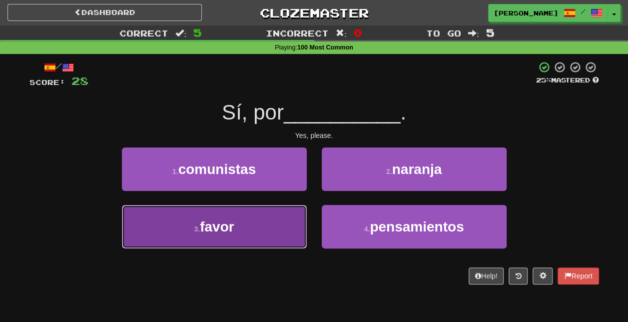
click at [241, 230] on button "3 . favor" at bounding box center [214, 226] width 185 height 43
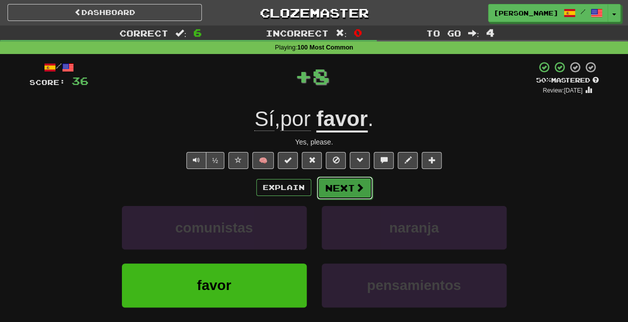
click at [355, 185] on span at bounding box center [359, 187] width 9 height 9
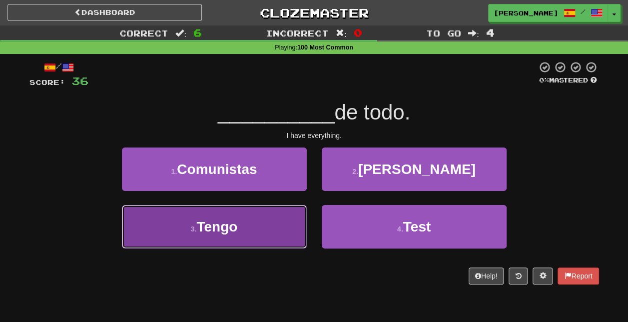
click at [276, 232] on button "3 . Tengo" at bounding box center [214, 226] width 185 height 43
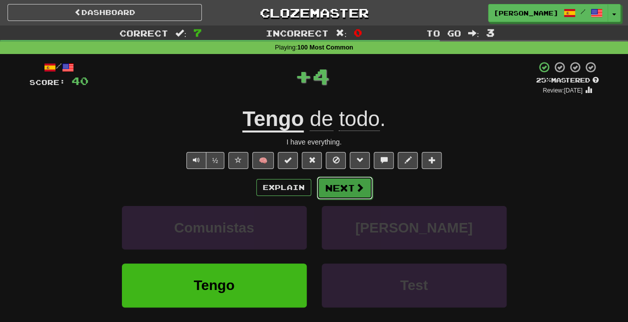
click at [350, 183] on button "Next" at bounding box center [345, 187] width 56 height 23
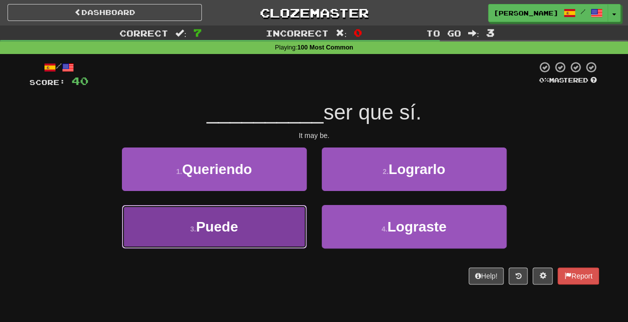
click at [282, 225] on button "3 . Puede" at bounding box center [214, 226] width 185 height 43
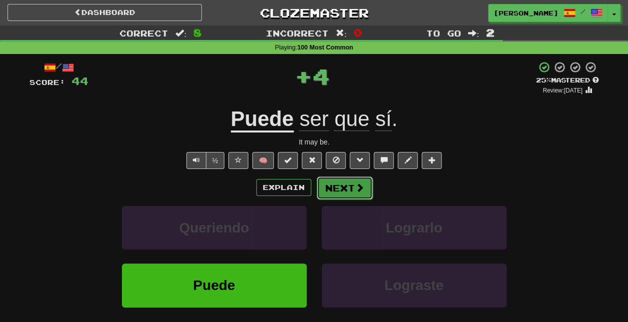
click at [350, 188] on button "Next" at bounding box center [345, 187] width 56 height 23
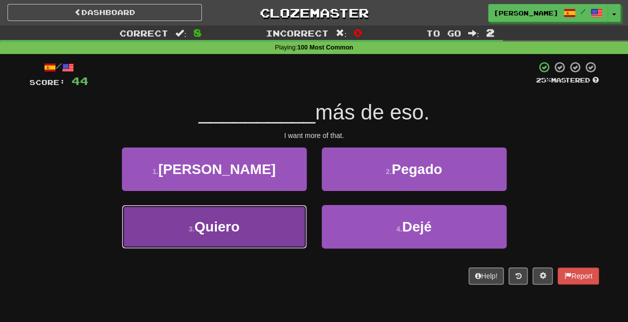
click at [283, 225] on button "3 . Quiero" at bounding box center [214, 226] width 185 height 43
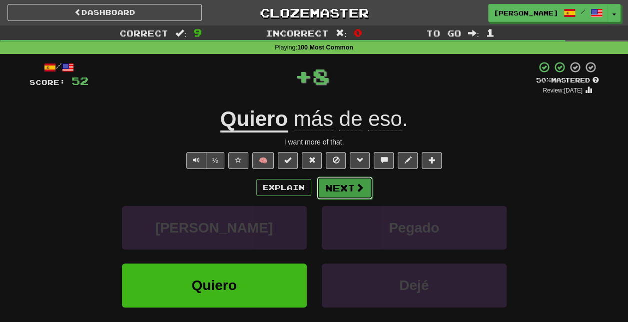
click at [353, 184] on button "Next" at bounding box center [345, 187] width 56 height 23
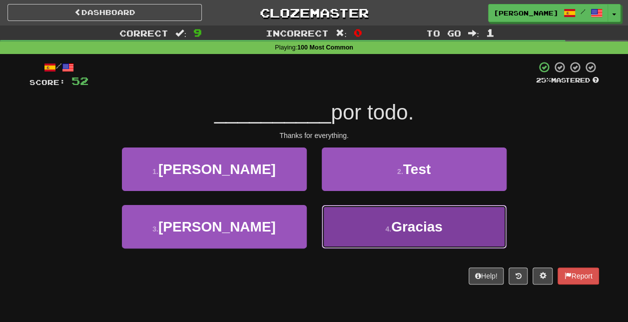
click at [399, 228] on span "Gracias" at bounding box center [416, 226] width 51 height 15
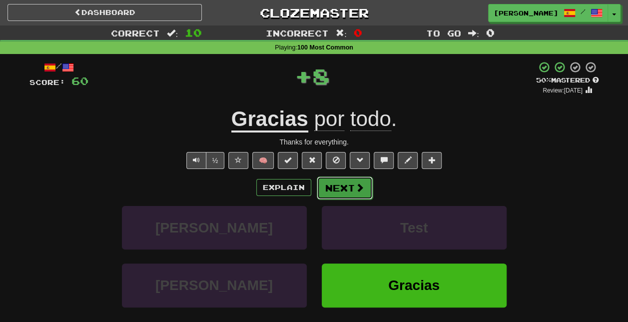
click at [356, 186] on span at bounding box center [359, 187] width 9 height 9
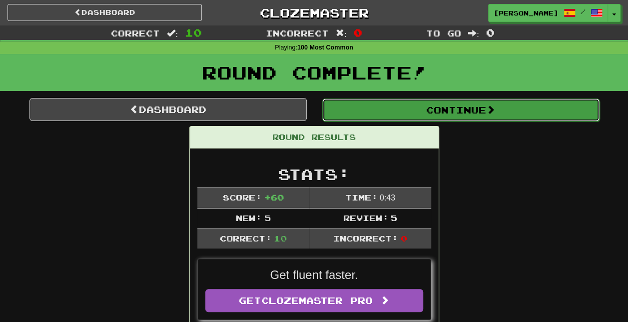
click at [441, 109] on button "Continue" at bounding box center [460, 109] width 277 height 23
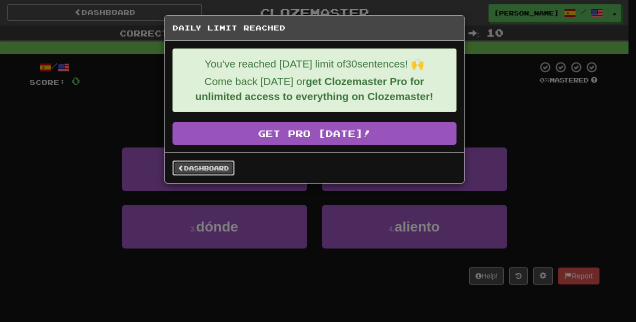
click at [209, 161] on link "Dashboard" at bounding box center [203, 167] width 62 height 15
